Goal: Task Accomplishment & Management: Manage account settings

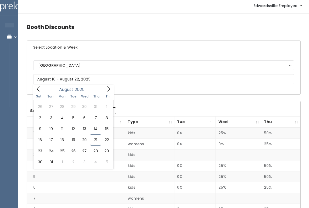
scroll to position [7, 0]
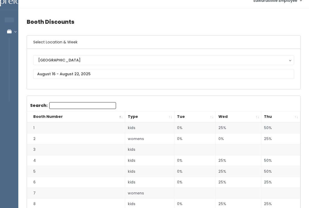
scroll to position [0, 0]
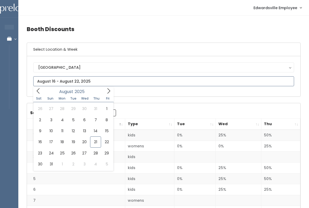
click at [107, 93] on icon at bounding box center [109, 91] width 6 height 6
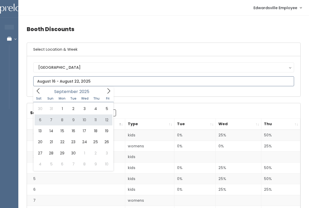
type input "September 6 to September 12"
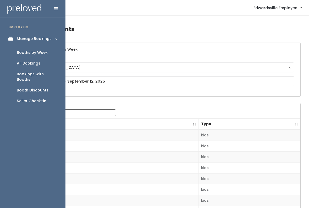
click at [14, 53] on link "Booths by Week" at bounding box center [32, 52] width 65 height 11
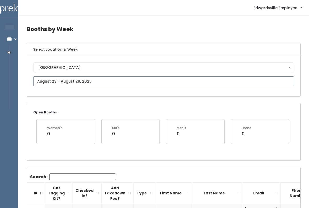
click at [43, 81] on input "text" at bounding box center [163, 81] width 261 height 10
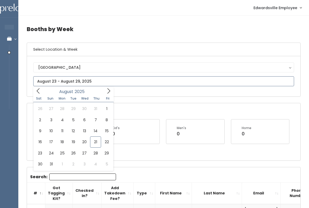
click at [107, 90] on icon at bounding box center [109, 91] width 6 height 6
type input "[DATE] to [DATE]"
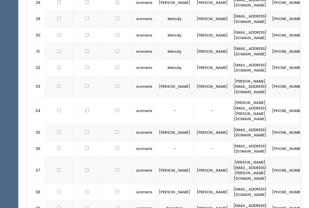
click at [57, 201] on td at bounding box center [58, 209] width 27 height 16
checkbox input "true"
